Goal: Check status: Check status

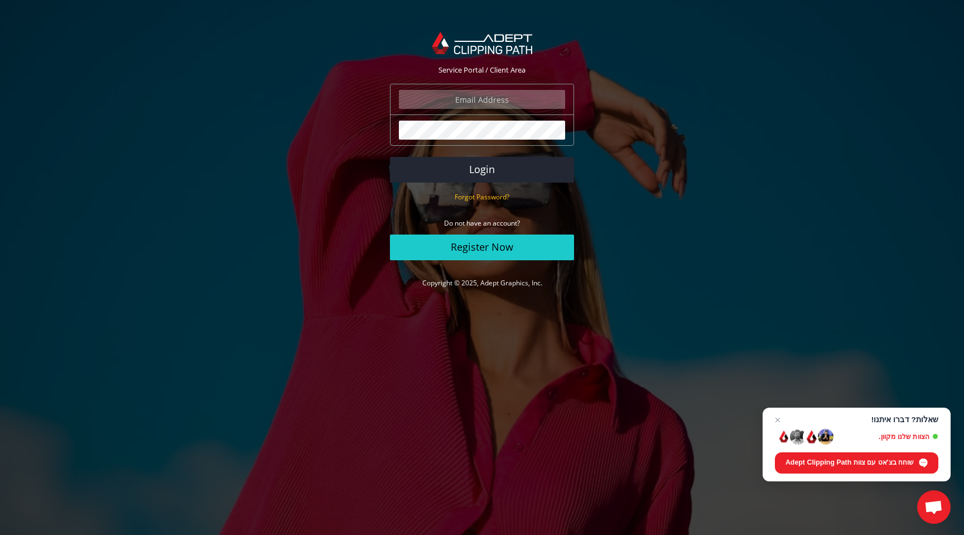
click at [499, 100] on input "email" at bounding box center [482, 99] width 166 height 19
type input "[EMAIL_ADDRESS][DOMAIN_NAME]"
click at [496, 173] on button "Login" at bounding box center [482, 170] width 184 height 26
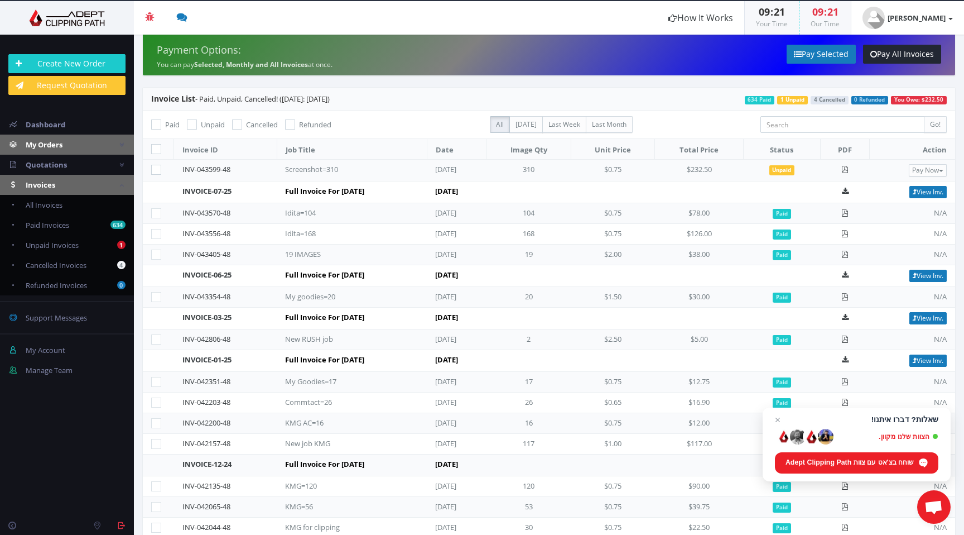
click at [70, 145] on link "My Orders" at bounding box center [67, 144] width 134 height 20
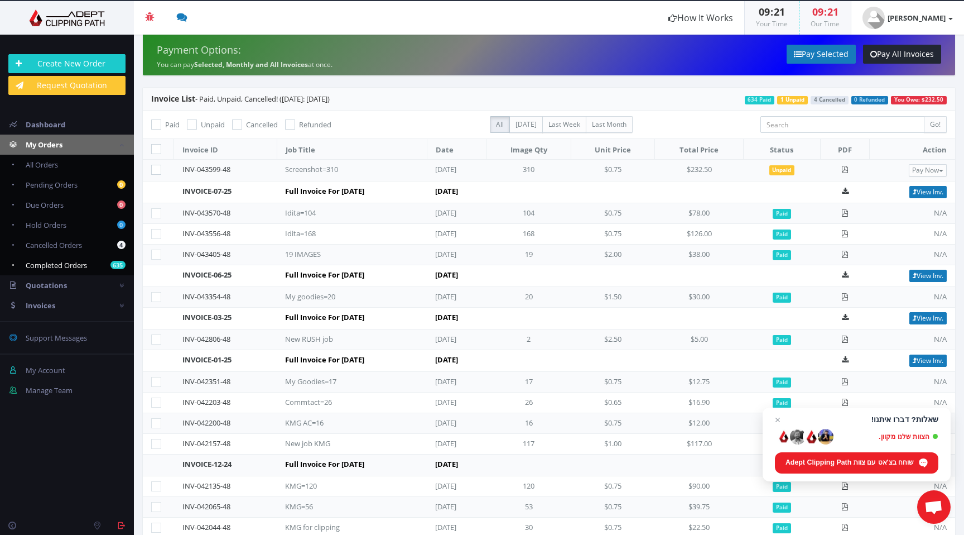
click at [55, 262] on span "Completed Orders" at bounding box center [56, 265] width 61 height 10
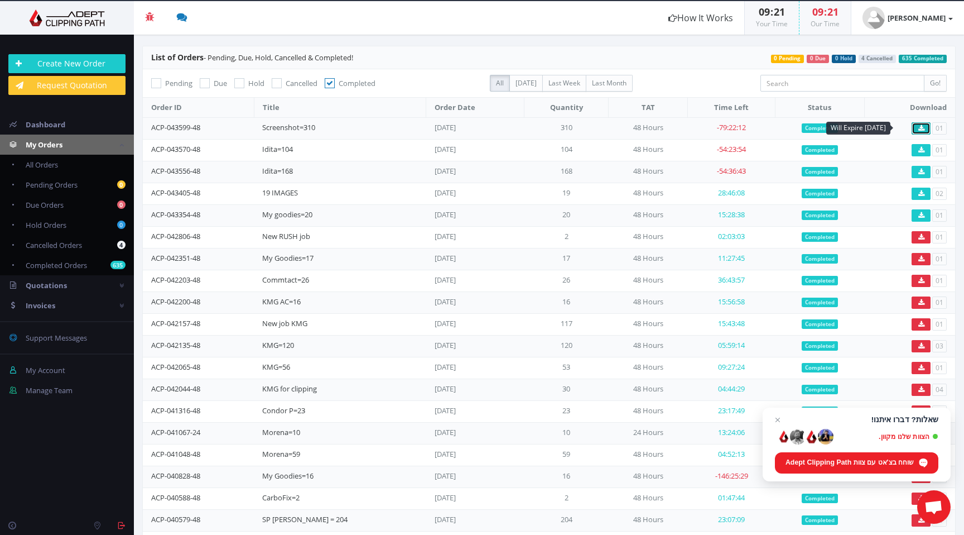
click at [919, 129] on icon at bounding box center [922, 128] width 6 height 7
click at [771, 416] on span "פתח צ'אט" at bounding box center [778, 420] width 14 height 14
